Goal: Task Accomplishment & Management: Manage account settings

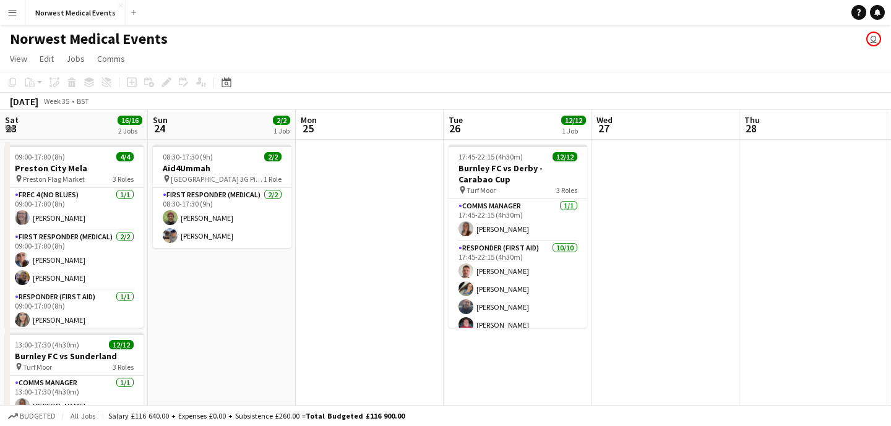
scroll to position [0, 624]
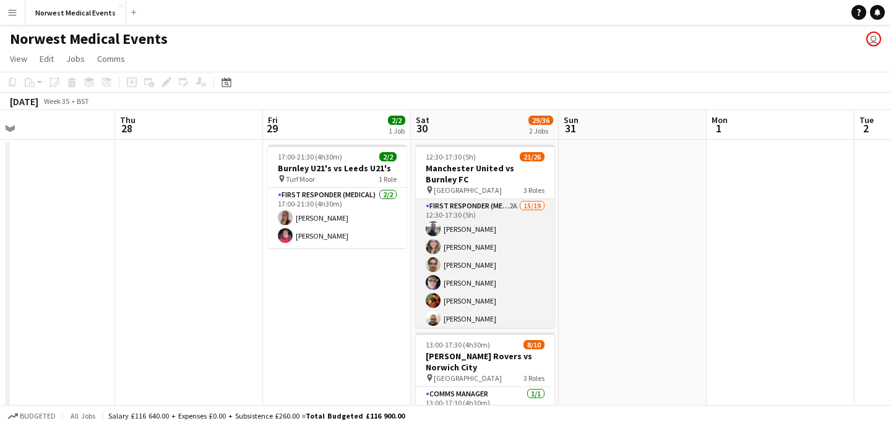
click at [478, 220] on app-card-role "First Responder (Medical) 2A 15/19 12:30-17:30 (5h) [PERSON_NAME] [PERSON_NAME]…" at bounding box center [485, 381] width 139 height 365
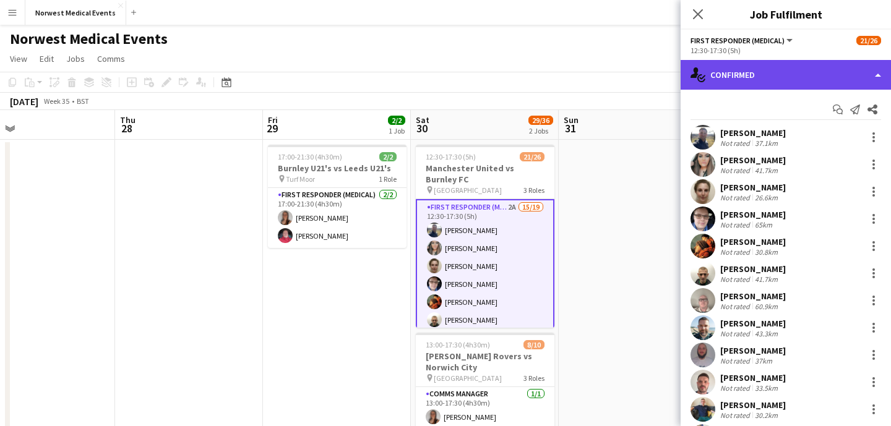
click at [757, 74] on div "single-neutral-actions-check-2 Confirmed" at bounding box center [786, 75] width 210 height 30
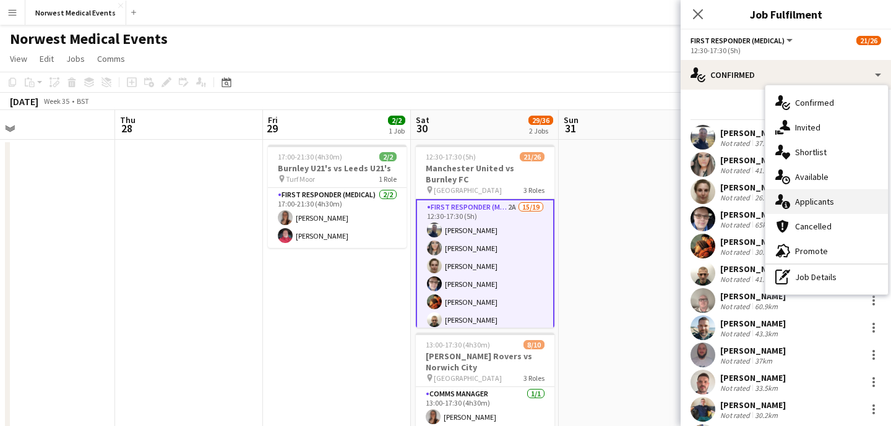
click at [825, 197] on div "single-neutral-actions-information Applicants" at bounding box center [827, 201] width 123 height 25
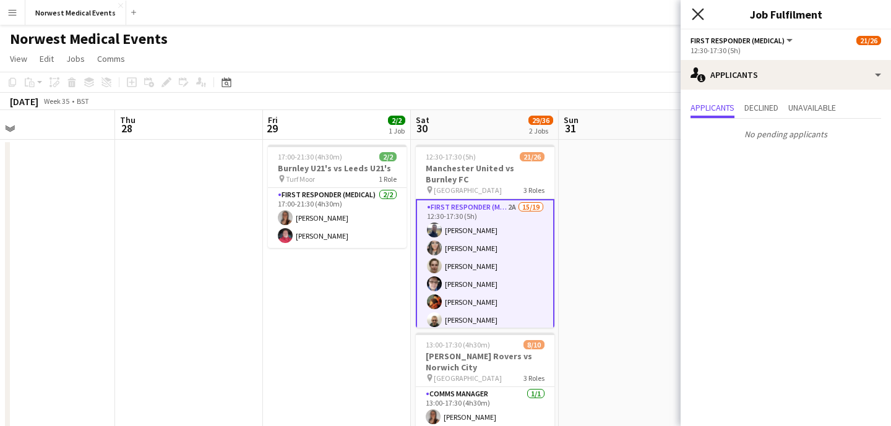
click at [701, 15] on icon "Close pop-in" at bounding box center [698, 14] width 12 height 12
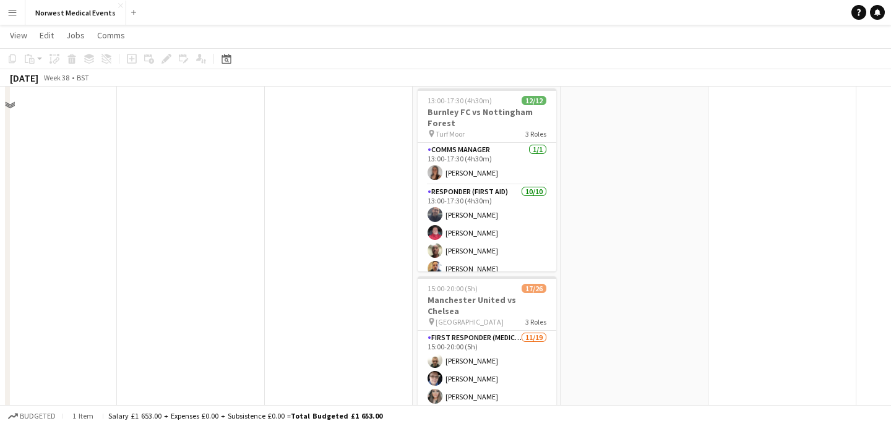
scroll to position [379, 0]
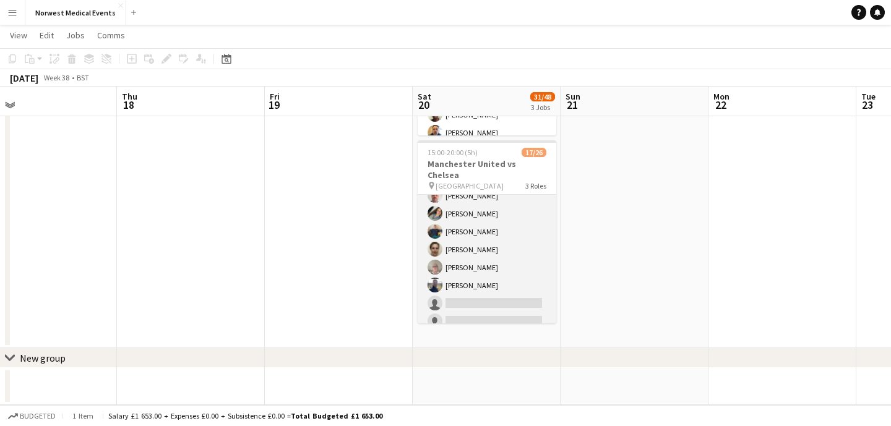
click at [494, 248] on app-card-role "First Responder (Medical) [DATE] 15:00-20:00 (5h) [PERSON_NAME] [PERSON_NAME] […" at bounding box center [487, 258] width 139 height 365
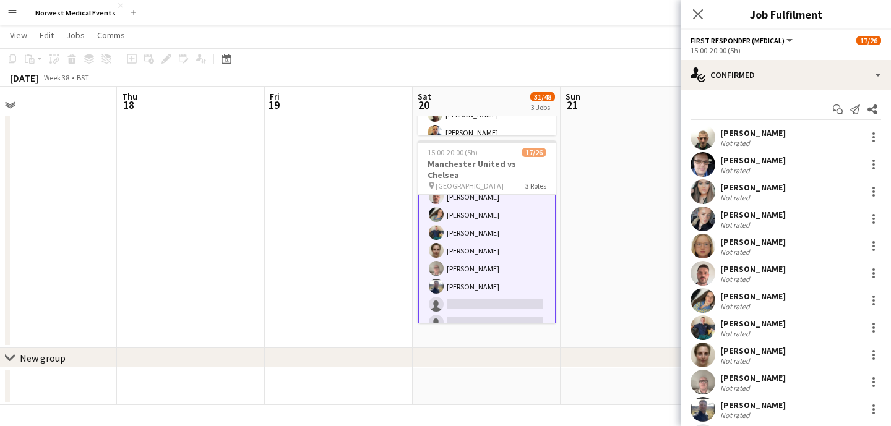
scroll to position [120, 0]
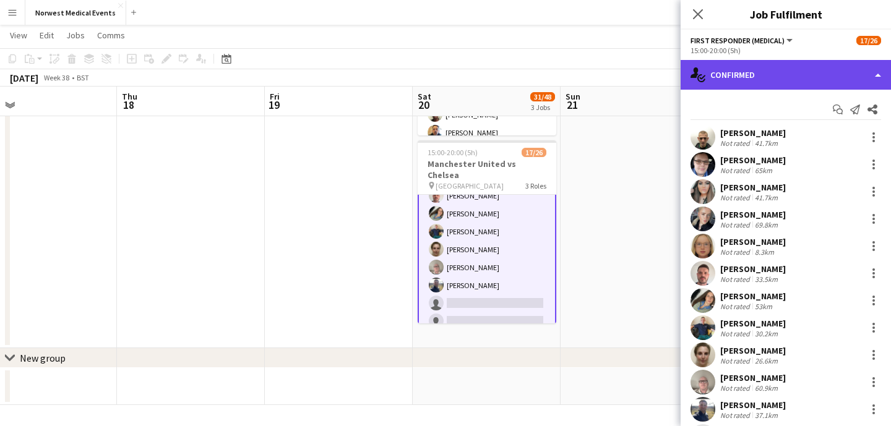
click at [827, 70] on div "single-neutral-actions-check-2 Confirmed" at bounding box center [786, 75] width 210 height 30
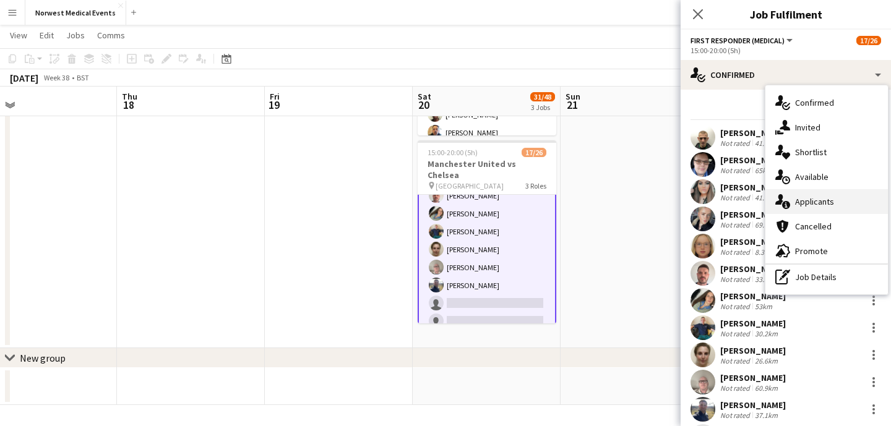
click at [822, 197] on div "single-neutral-actions-information Applicants" at bounding box center [827, 201] width 123 height 25
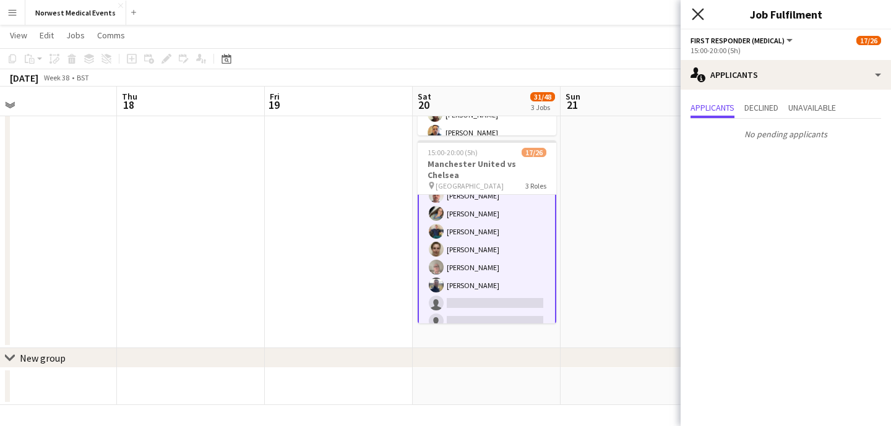
click at [699, 11] on icon "Close pop-in" at bounding box center [698, 14] width 12 height 12
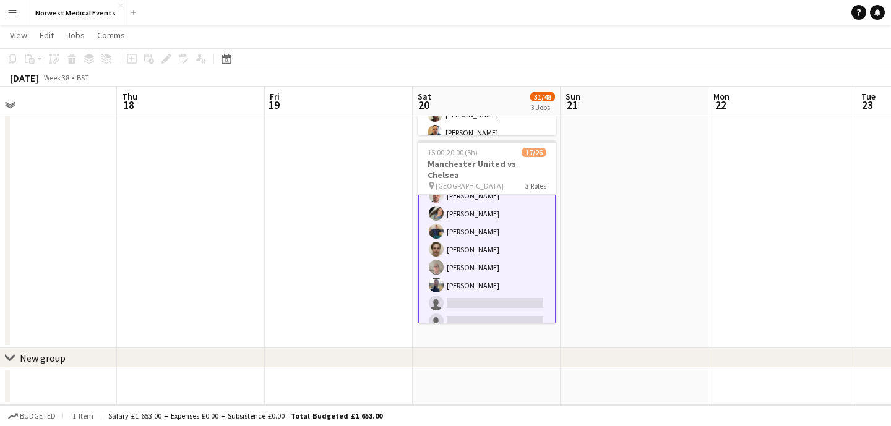
click at [495, 264] on app-card-role "First Responder (Medical) [DATE] 15:00-20:00 (5h) [PERSON_NAME] [PERSON_NAME] […" at bounding box center [487, 259] width 139 height 368
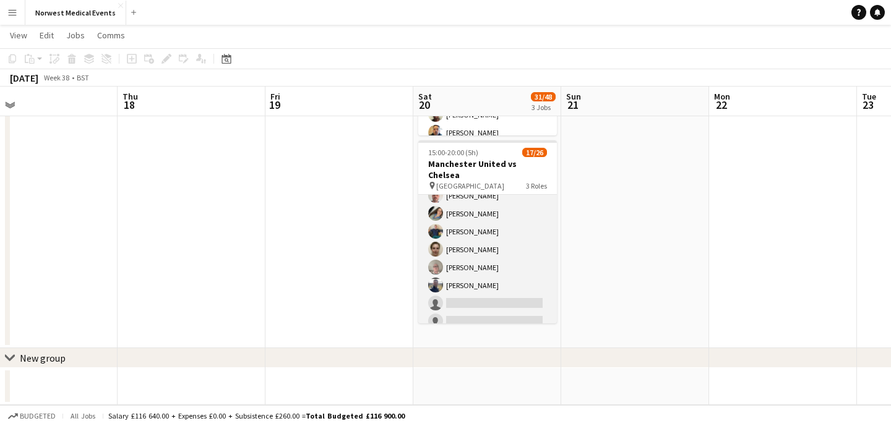
click at [499, 249] on app-card-role "First Responder (Medical) [DATE] 15:00-20:00 (5h) [PERSON_NAME] [PERSON_NAME] […" at bounding box center [487, 258] width 139 height 365
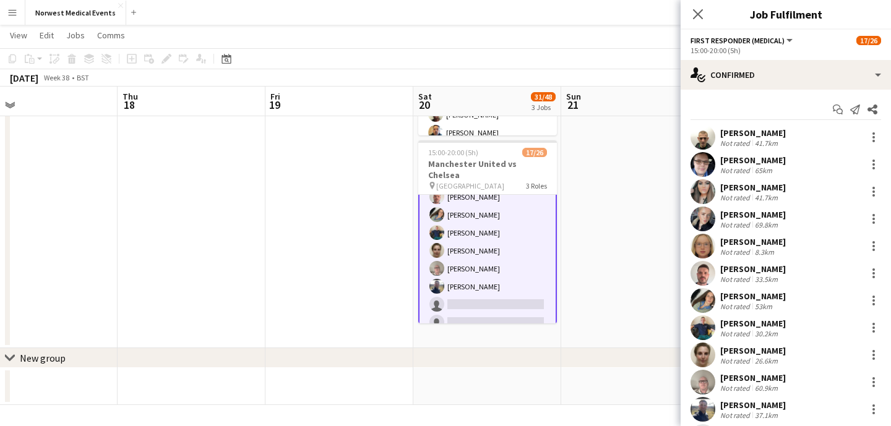
scroll to position [120, 0]
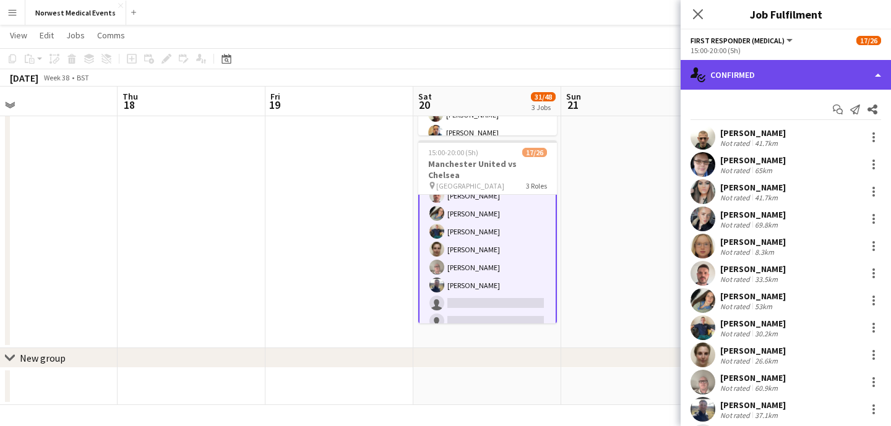
click at [783, 83] on div "single-neutral-actions-check-2 Confirmed" at bounding box center [786, 75] width 210 height 30
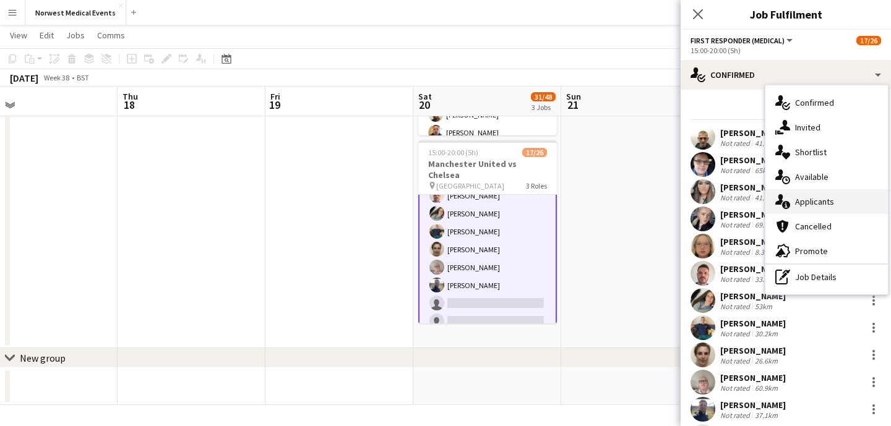
click at [828, 202] on div "single-neutral-actions-information Applicants" at bounding box center [827, 201] width 123 height 25
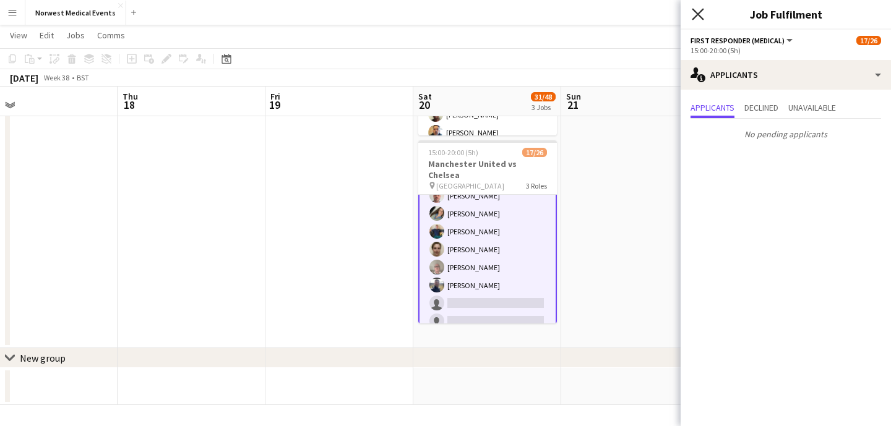
click at [698, 11] on icon "Close pop-in" at bounding box center [698, 14] width 12 height 12
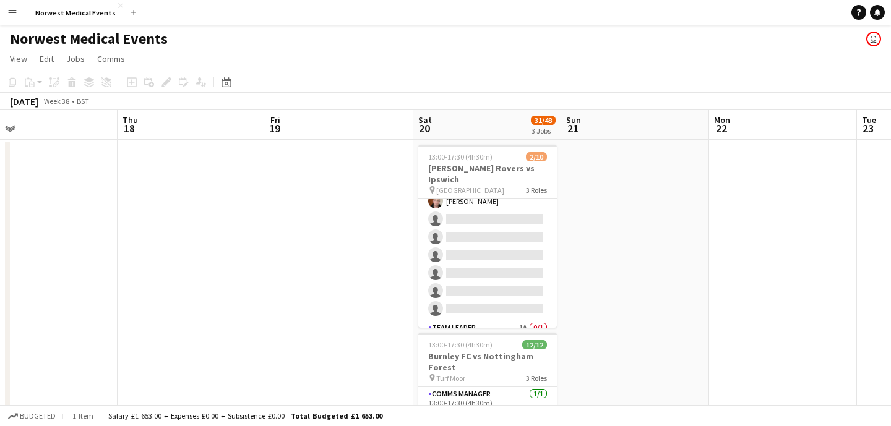
scroll to position [104, 0]
click at [499, 225] on app-card-role "Responder (First Aid) [DATE] 13:00-17:30 (4h30m) [PERSON_NAME] [PERSON_NAME] si…" at bounding box center [487, 221] width 139 height 168
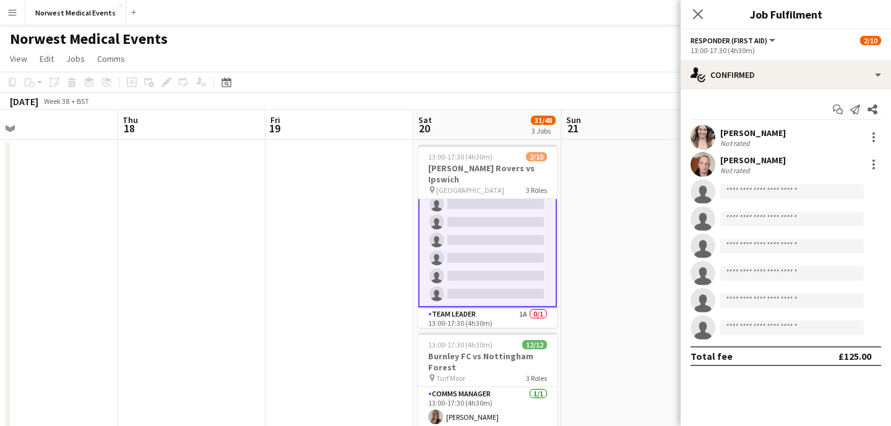
scroll to position [105, 0]
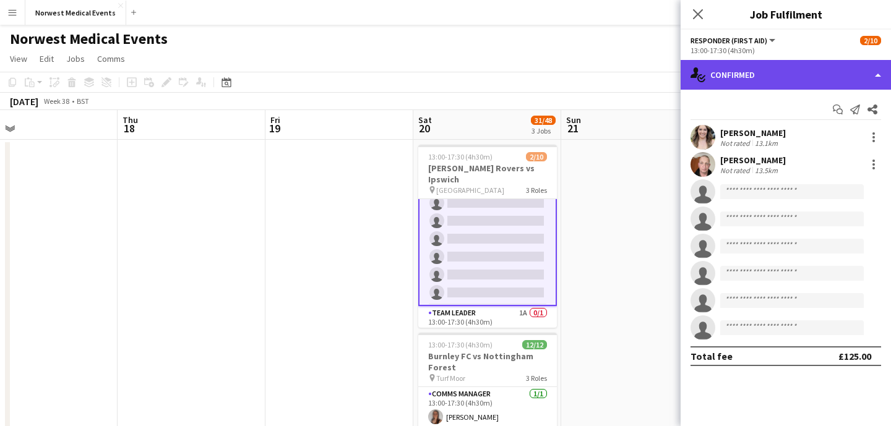
click at [761, 63] on div "single-neutral-actions-check-2 Confirmed" at bounding box center [786, 75] width 210 height 30
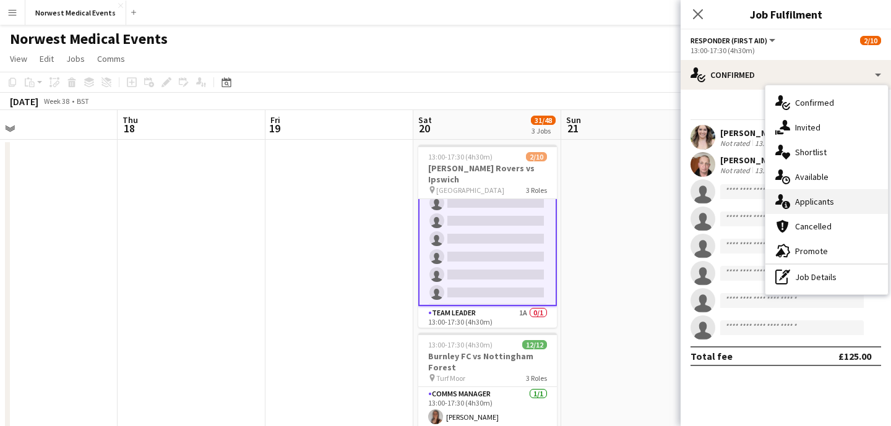
click at [806, 201] on div "single-neutral-actions-information Applicants" at bounding box center [827, 201] width 123 height 25
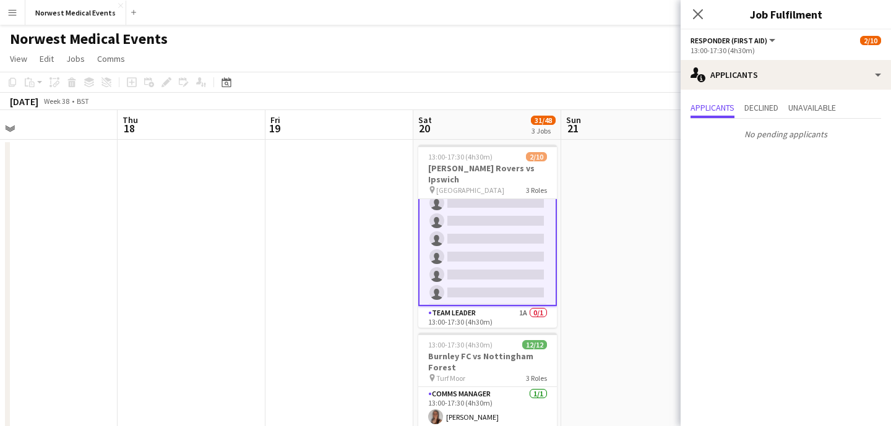
click at [696, 24] on div "Close pop-in" at bounding box center [698, 14] width 35 height 28
click at [696, 17] on icon "Close pop-in" at bounding box center [698, 14] width 12 height 12
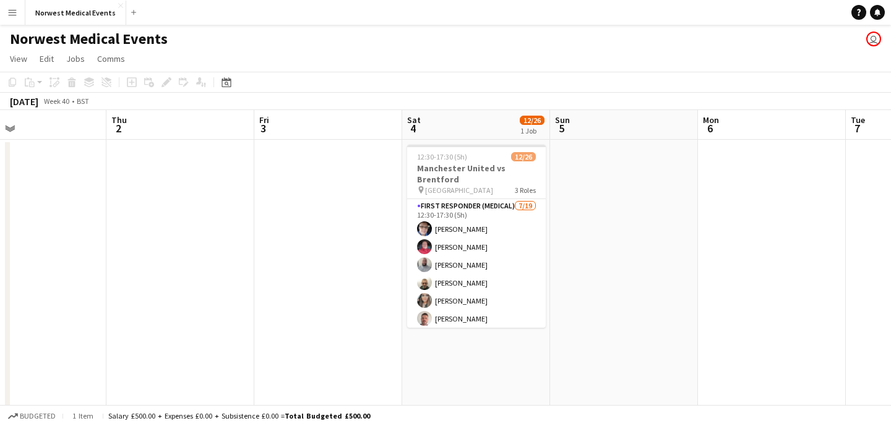
scroll to position [0, 491]
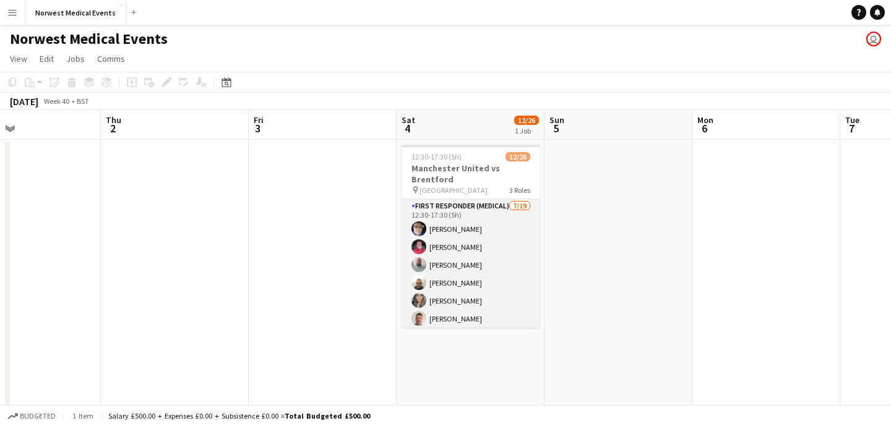
click at [451, 255] on app-card-role "First Responder (Medical) [DATE] 12:30-17:30 (5h) [PERSON_NAME] [PERSON_NAME] […" at bounding box center [471, 381] width 139 height 365
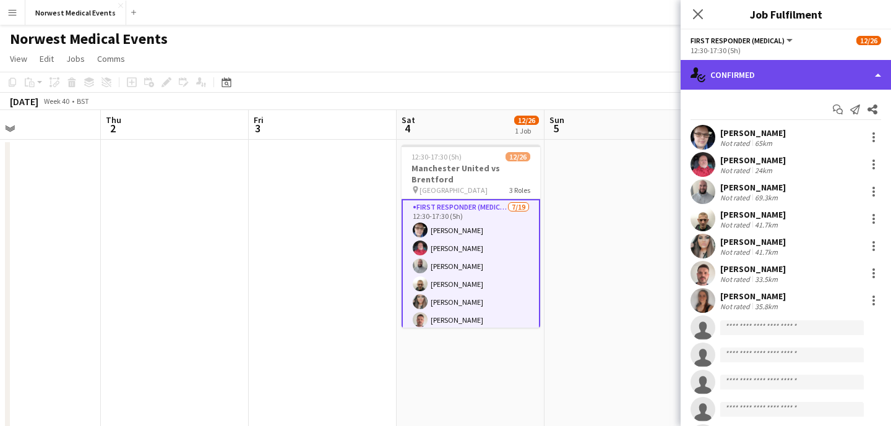
click at [786, 83] on div "single-neutral-actions-check-2 Confirmed" at bounding box center [786, 75] width 210 height 30
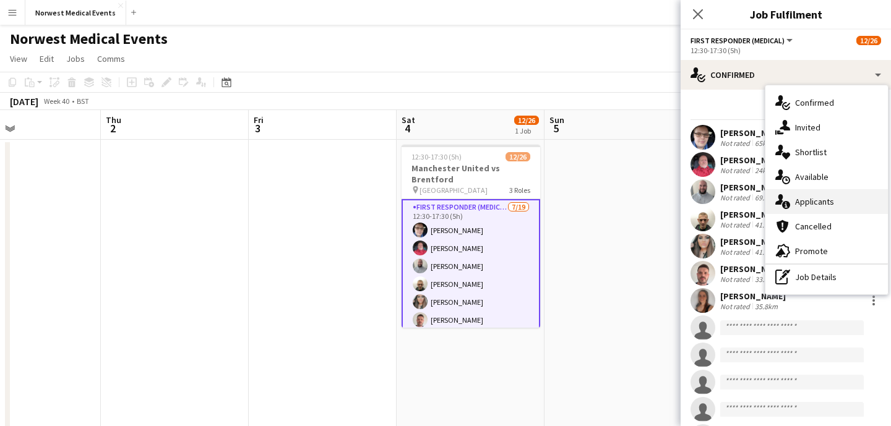
click at [811, 201] on div "single-neutral-actions-information Applicants" at bounding box center [827, 201] width 123 height 25
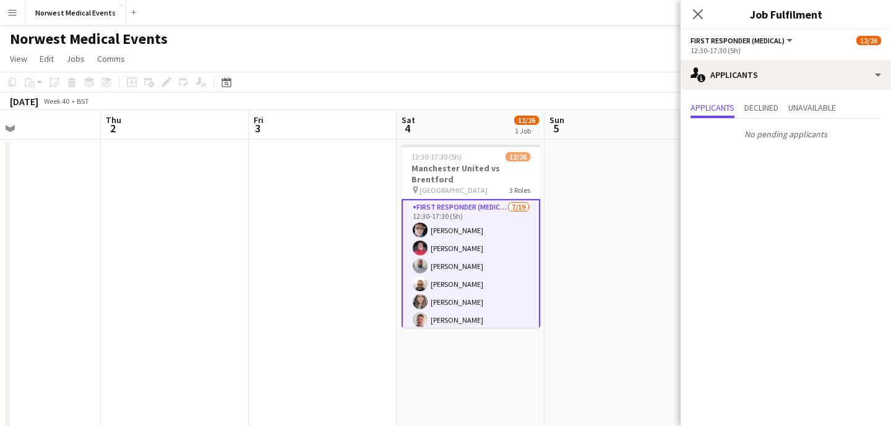
click at [702, 15] on icon "Close pop-in" at bounding box center [698, 14] width 10 height 10
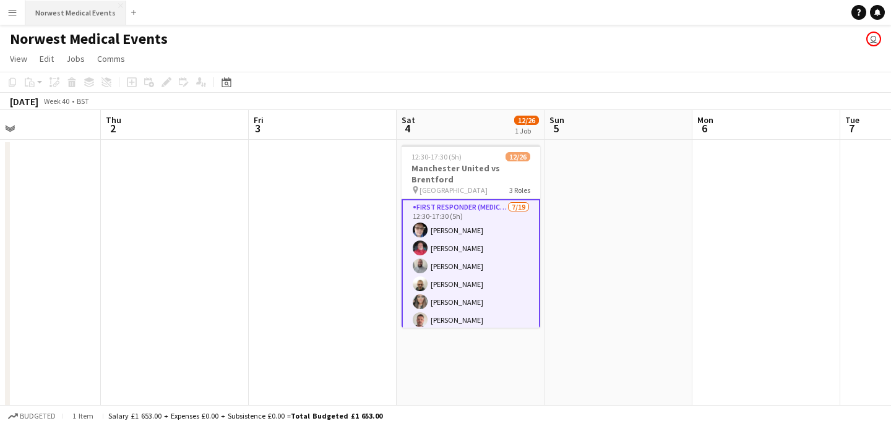
click at [77, 12] on button "Norwest Medical Events Close" at bounding box center [75, 13] width 101 height 24
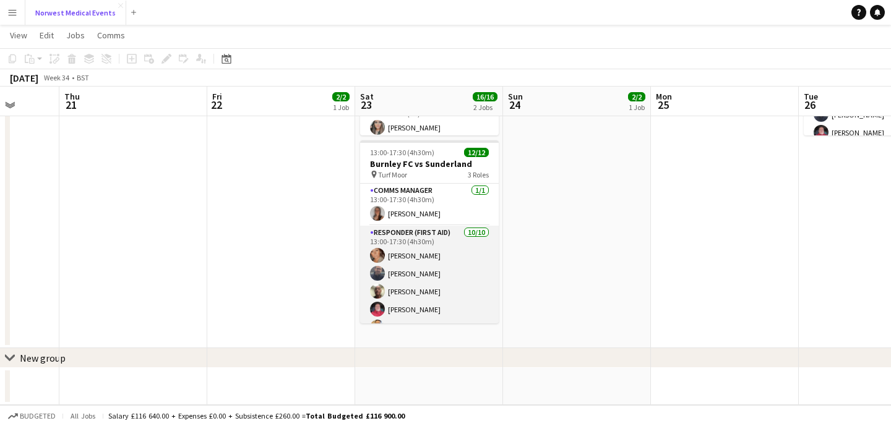
scroll to position [148, 0]
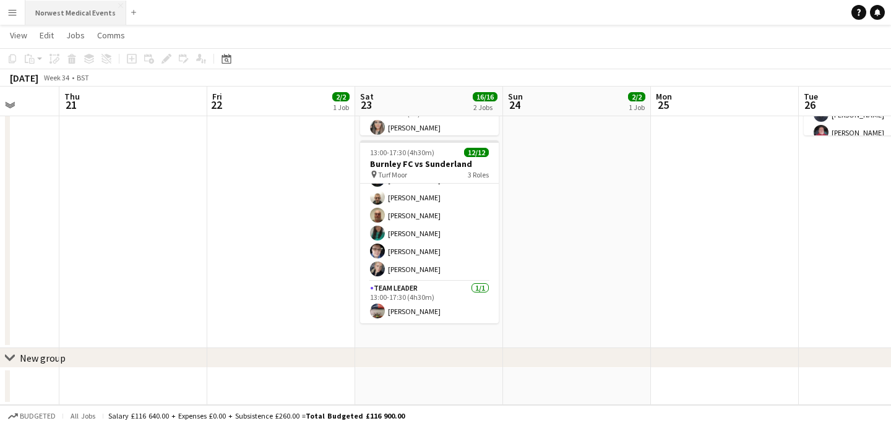
click at [91, 15] on button "Norwest Medical Events Close" at bounding box center [75, 13] width 101 height 24
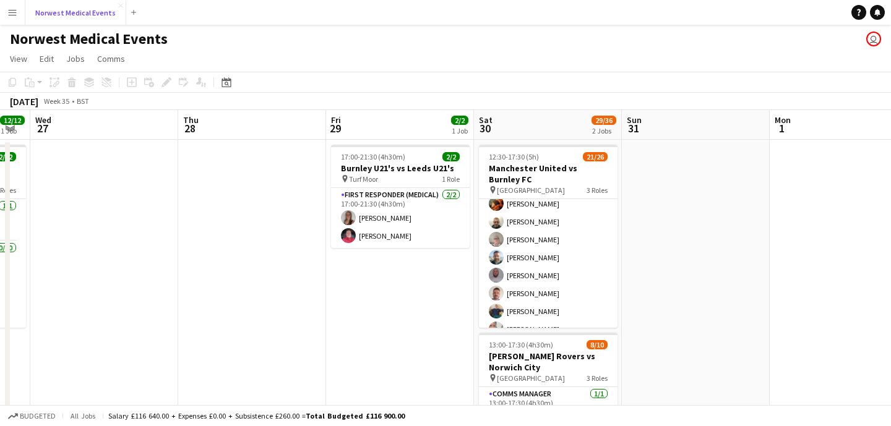
scroll to position [0, 0]
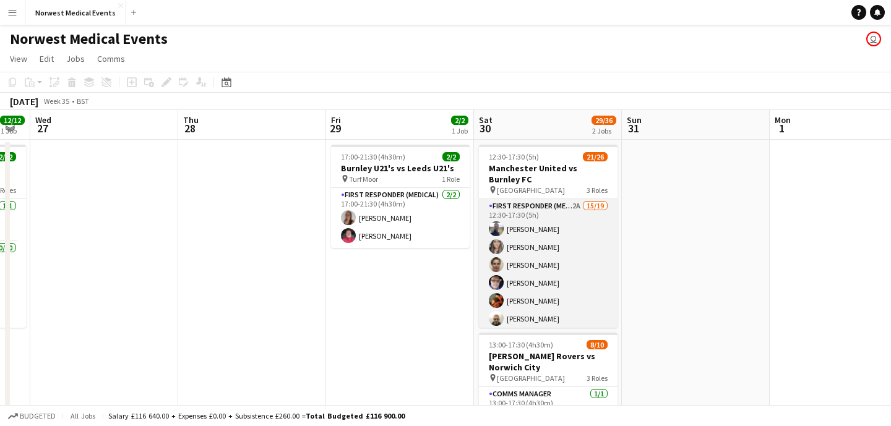
click at [564, 275] on app-card-role "First Responder (Medical) 2A 15/19 12:30-17:30 (5h) [PERSON_NAME] [PERSON_NAME]…" at bounding box center [548, 381] width 139 height 365
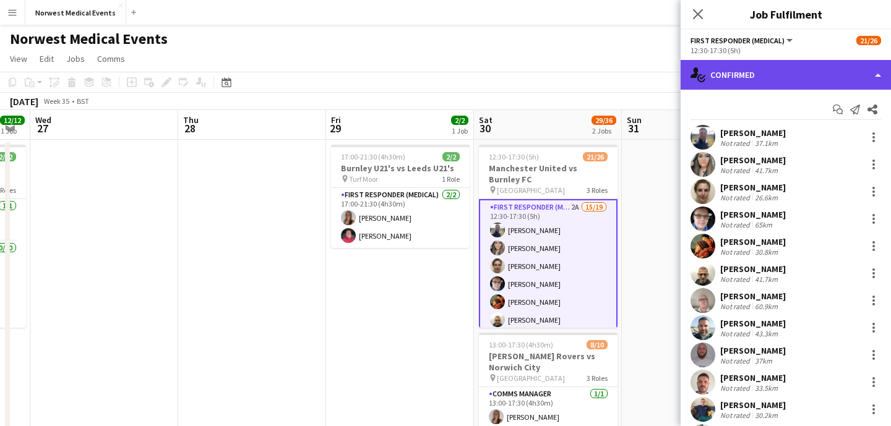
click at [784, 69] on div "single-neutral-actions-check-2 Confirmed" at bounding box center [786, 75] width 210 height 30
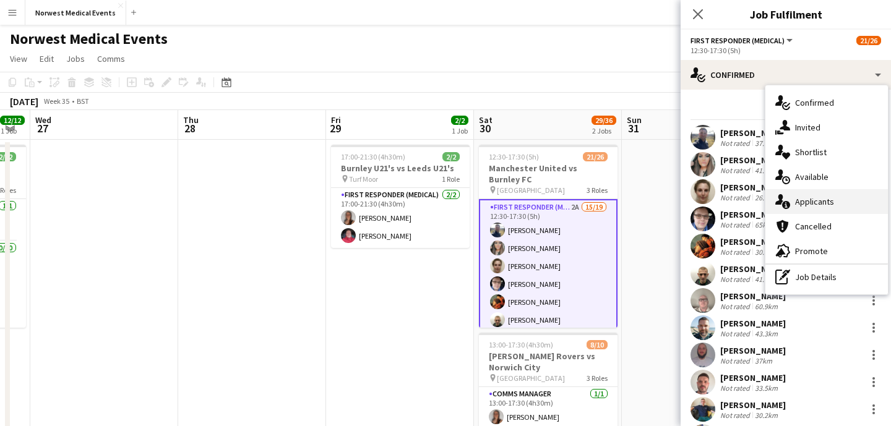
click at [813, 198] on div "single-neutral-actions-information Applicants" at bounding box center [827, 201] width 123 height 25
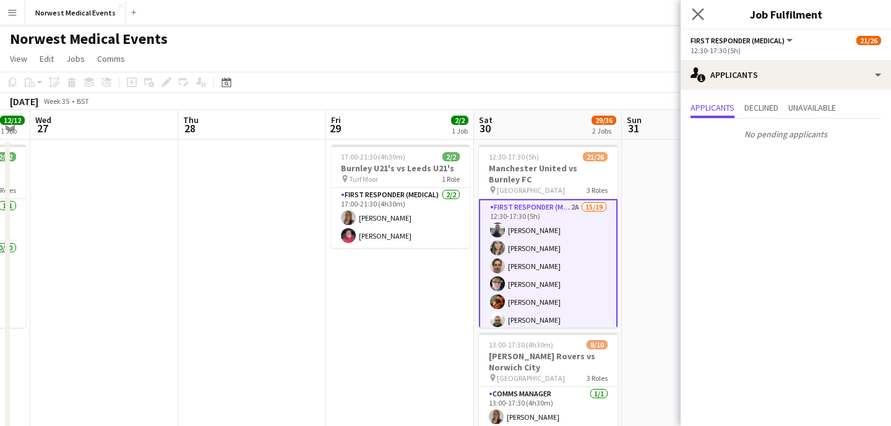
click at [702, 21] on app-icon "Close pop-in" at bounding box center [698, 15] width 18 height 18
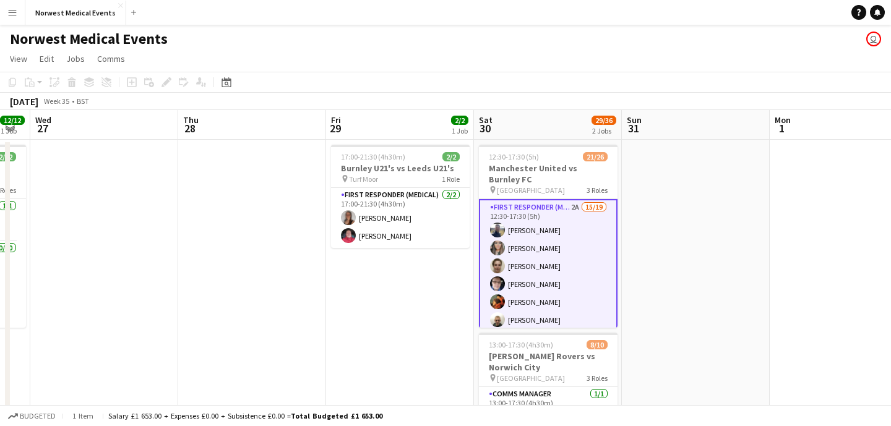
click at [582, 214] on app-card-role "First Responder (Medical) 2A 15/19 12:30-17:30 (5h) [PERSON_NAME] [PERSON_NAME]…" at bounding box center [548, 383] width 139 height 368
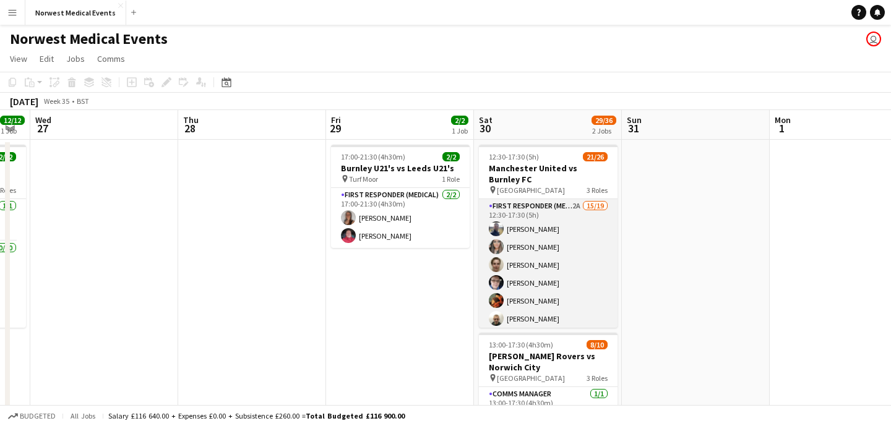
click at [572, 242] on app-card-role "First Responder (Medical) 2A 15/19 12:30-17:30 (5h) [PERSON_NAME] [PERSON_NAME]…" at bounding box center [548, 381] width 139 height 365
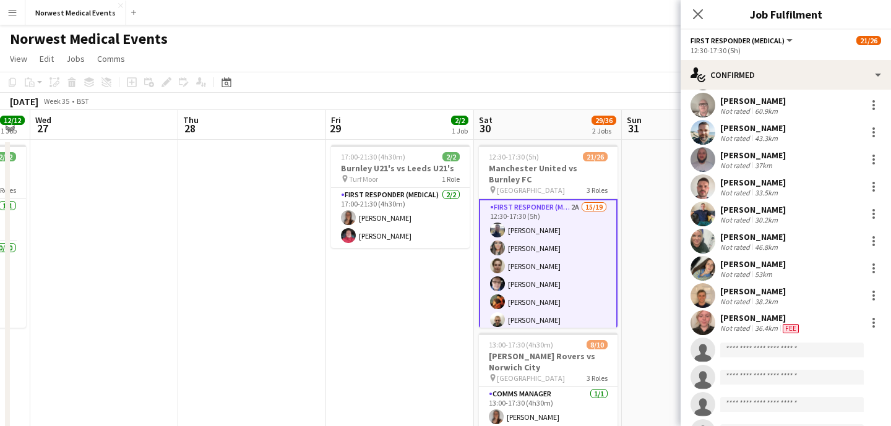
scroll to position [201, 0]
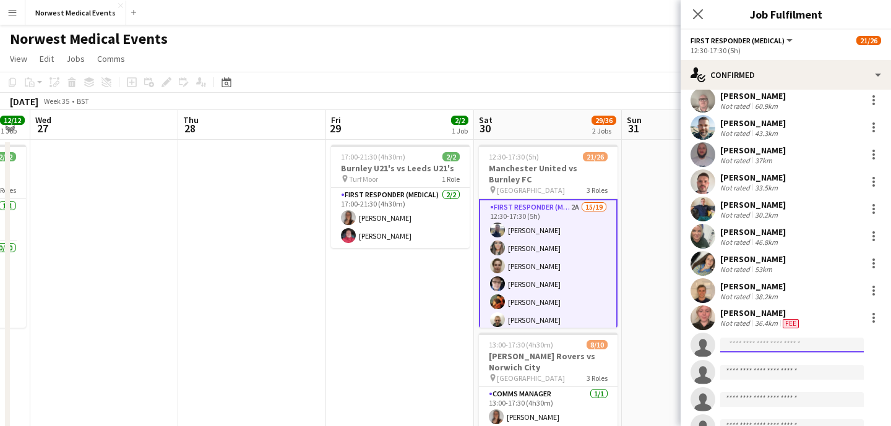
click at [770, 347] on input at bounding box center [792, 345] width 144 height 15
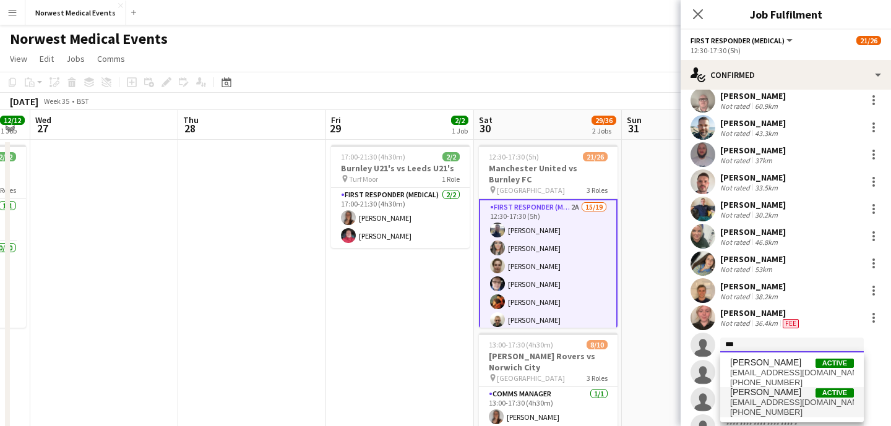
type input "***"
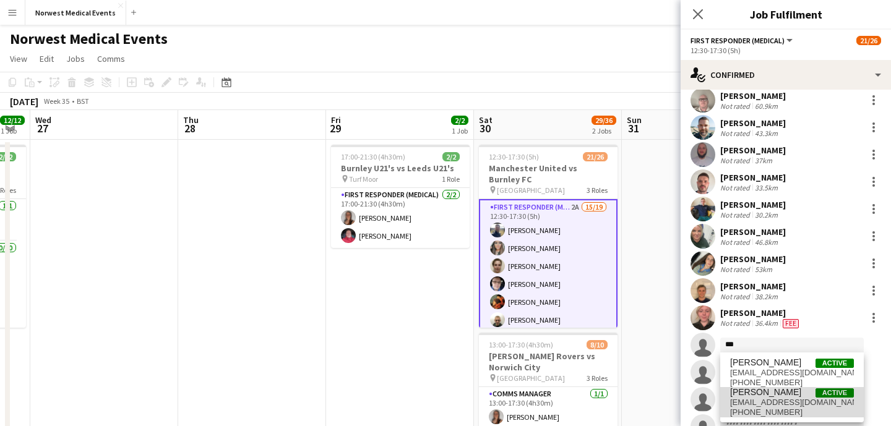
click at [778, 391] on span "[PERSON_NAME]" at bounding box center [765, 392] width 71 height 11
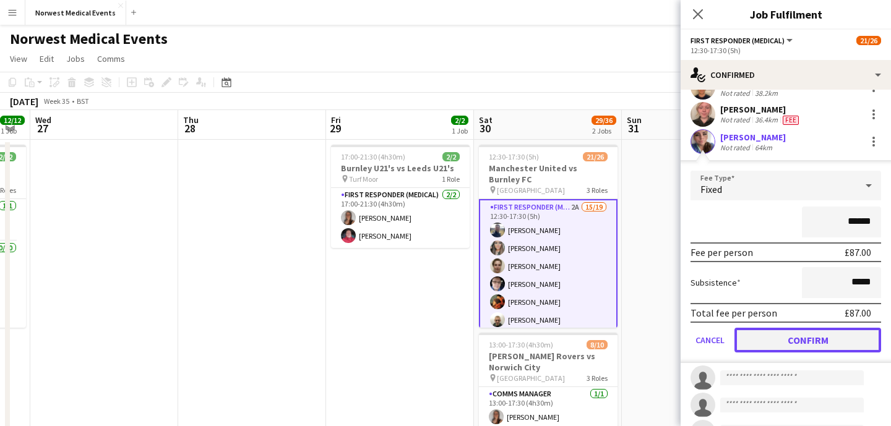
click at [803, 332] on button "Confirm" at bounding box center [808, 340] width 147 height 25
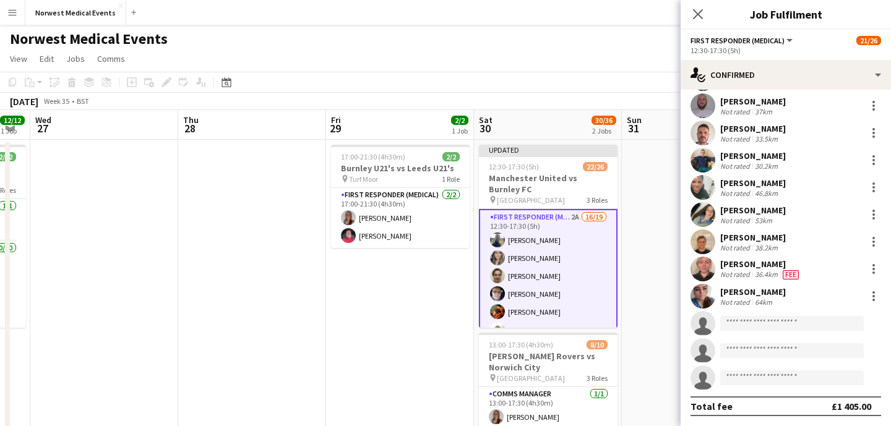
scroll to position [249, 0]
click at [696, 17] on icon "Close pop-in" at bounding box center [698, 14] width 12 height 12
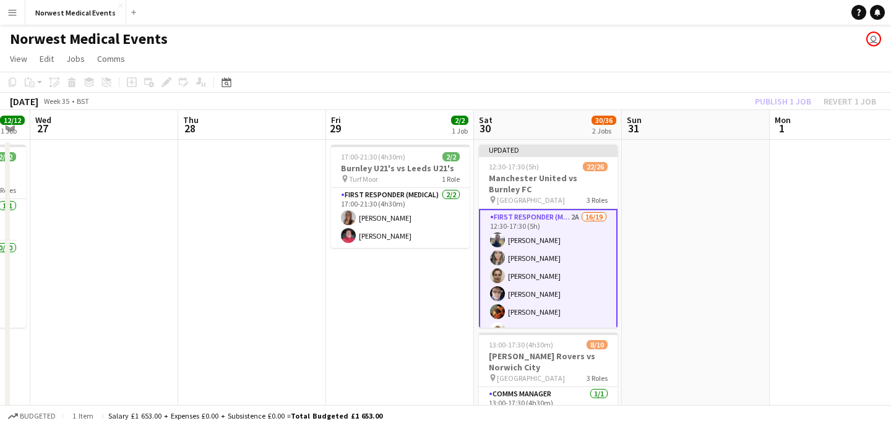
click at [777, 103] on div "Publish 1 job Revert 1 job" at bounding box center [815, 101] width 151 height 16
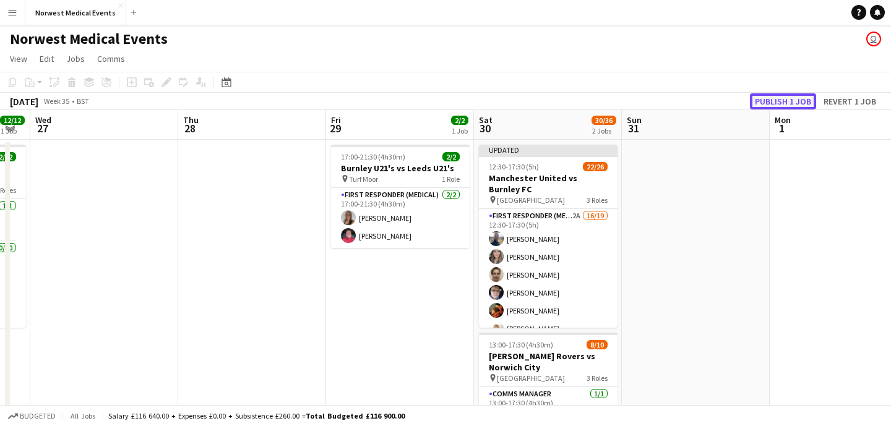
click at [778, 103] on button "Publish 1 job" at bounding box center [783, 101] width 66 height 16
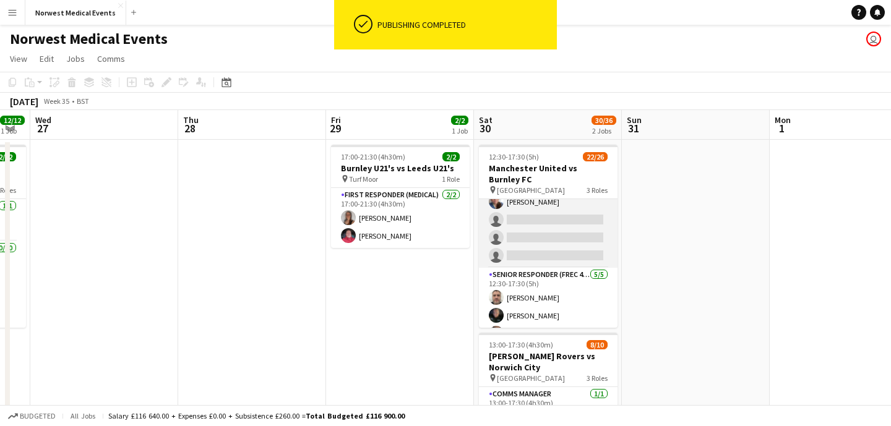
scroll to position [410, 0]
